Goal: Task Accomplishment & Management: Use online tool/utility

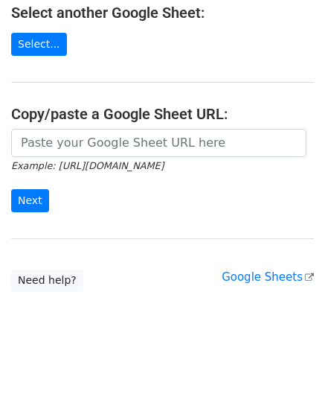
scroll to position [195, 0]
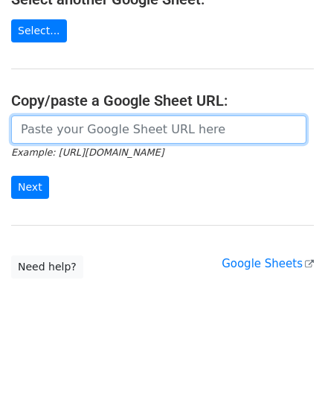
click at [74, 124] on input "url" at bounding box center [159, 129] width 296 height 28
paste input "https://docs.google.com/spreadsheets/d/167pLYgV6tHIyIPegNzvZf_SKmGI2C2Ck0f5W9CJ…"
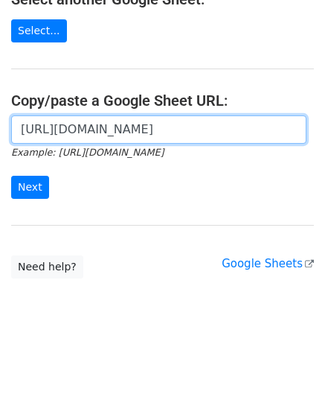
scroll to position [0, 313]
type input "https://docs.google.com/spreadsheets/d/167pLYgV6tHIyIPegNzvZf_SKmGI2C2Ck0f5W9CJ…"
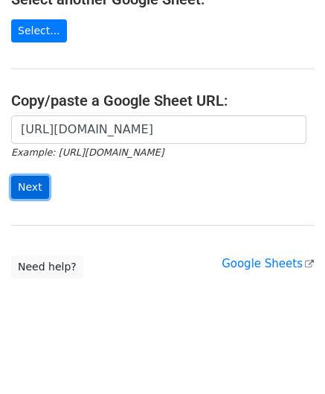
click at [38, 181] on input "Next" at bounding box center [30, 187] width 38 height 23
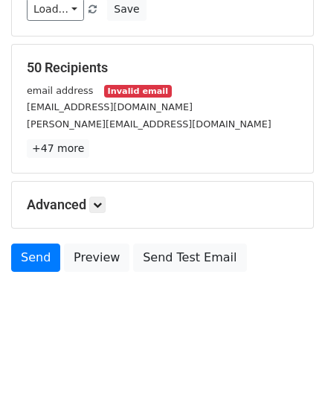
scroll to position [182, 0]
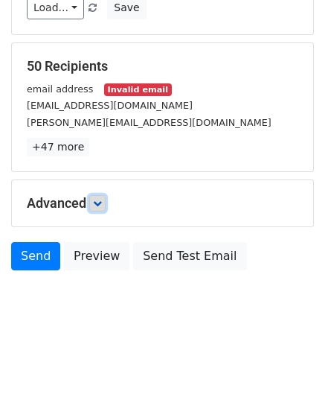
click at [102, 203] on icon at bounding box center [97, 203] width 9 height 9
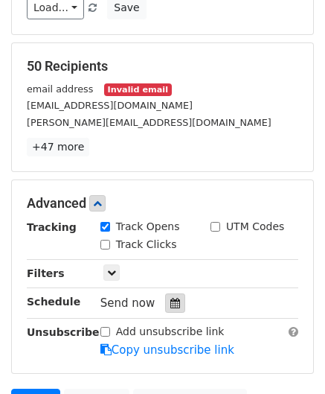
click at [176, 305] on div at bounding box center [175, 302] width 20 height 19
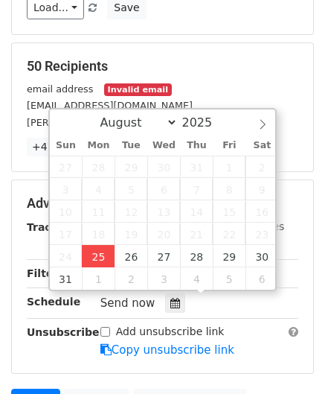
type input "[DATE] 12:00"
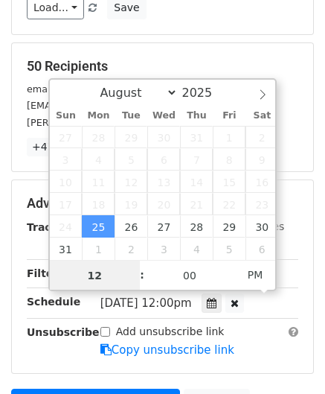
scroll to position [0, 0]
type input "2"
drag, startPoint x: 96, startPoint y: 277, endPoint x: 58, endPoint y: 278, distance: 38.0
click at [59, 278] on input "2" at bounding box center [95, 276] width 91 height 30
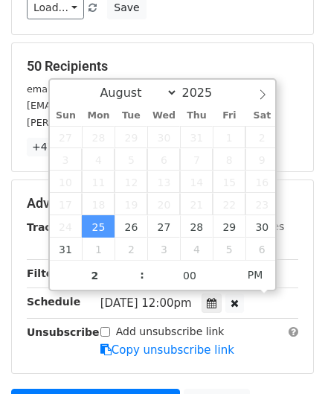
type input "[DATE] 14:00"
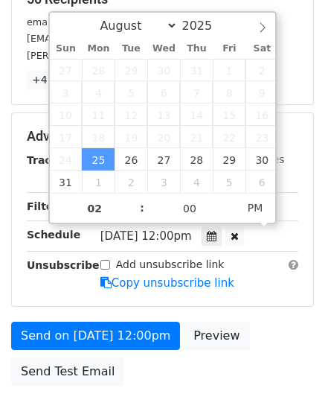
scroll to position [299, 0]
